Goal: Task Accomplishment & Management: Manage account settings

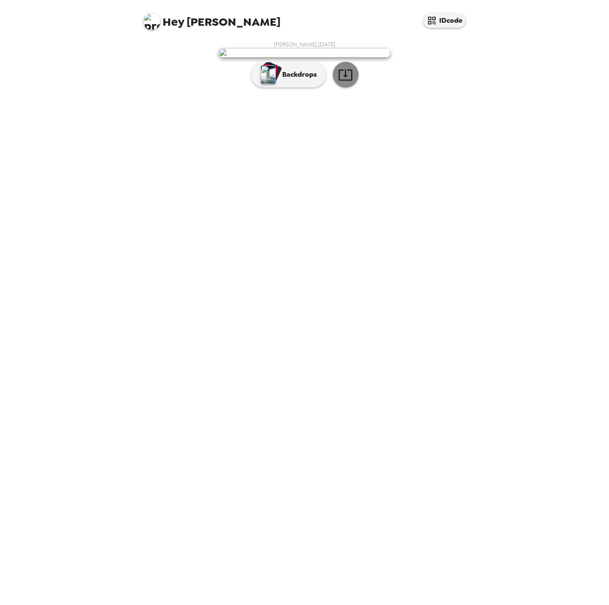
click at [352, 82] on icon "button" at bounding box center [345, 74] width 15 height 15
